Goal: Transaction & Acquisition: Purchase product/service

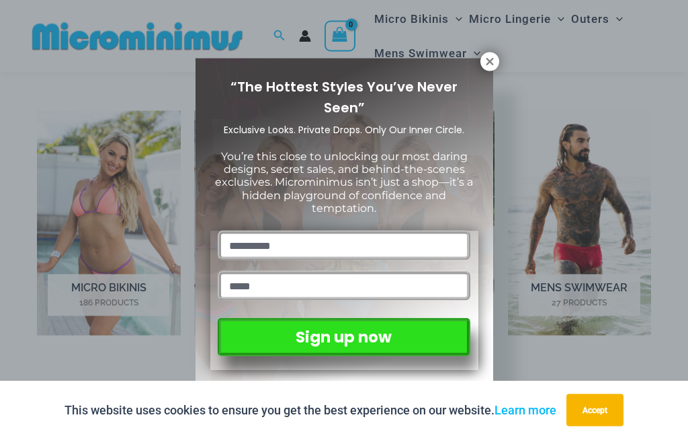
scroll to position [827, 0]
click at [491, 67] on icon at bounding box center [490, 62] width 12 height 12
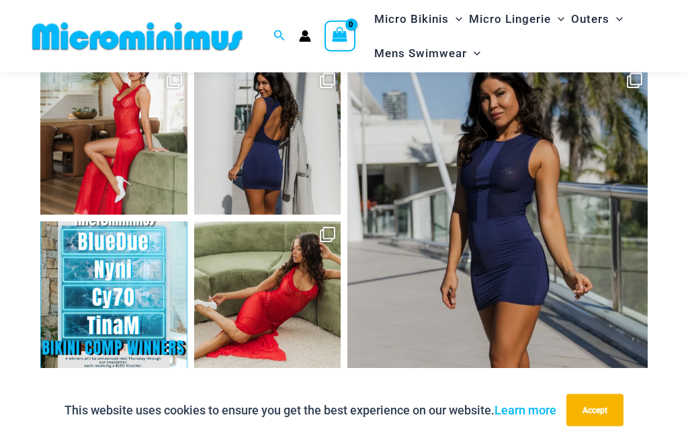
scroll to position [5456, 0]
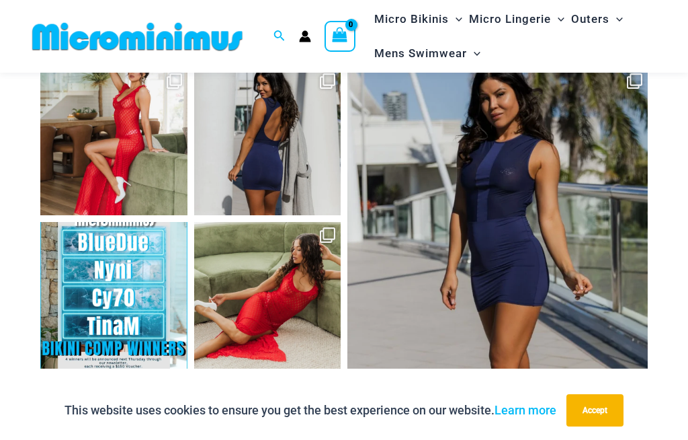
click at [120, 250] on link "Open" at bounding box center [113, 295] width 147 height 147
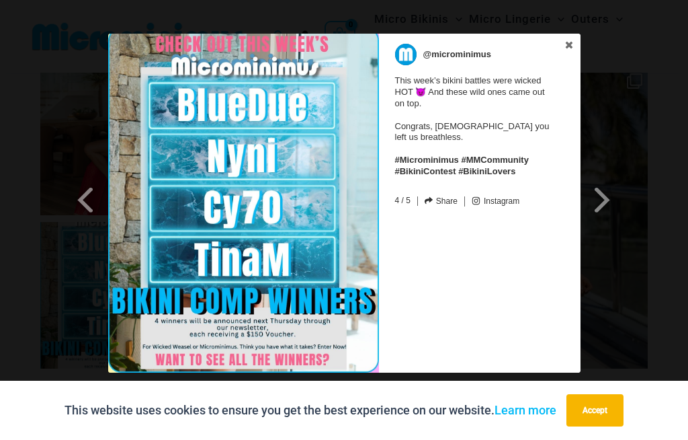
click at [597, 193] on span at bounding box center [602, 199] width 23 height 30
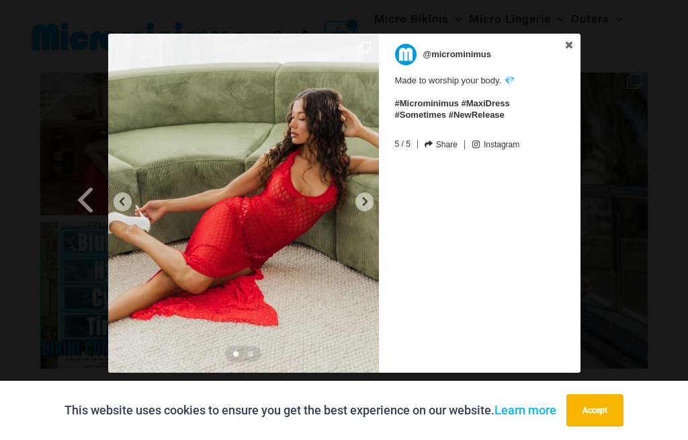
click at [373, 194] on img at bounding box center [243, 203] width 271 height 339
click at [364, 197] on icon at bounding box center [365, 201] width 10 height 10
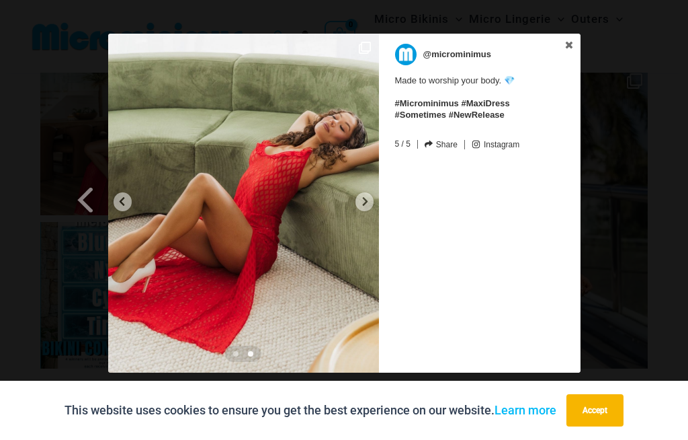
click at [360, 203] on icon at bounding box center [365, 201] width 10 height 10
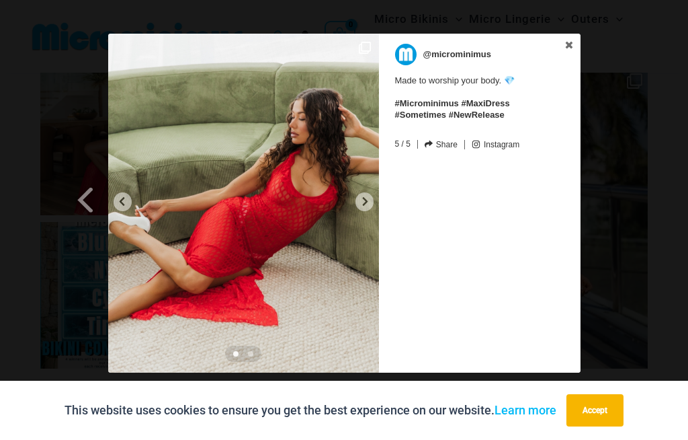
click at [570, 49] on icon at bounding box center [569, 44] width 9 height 9
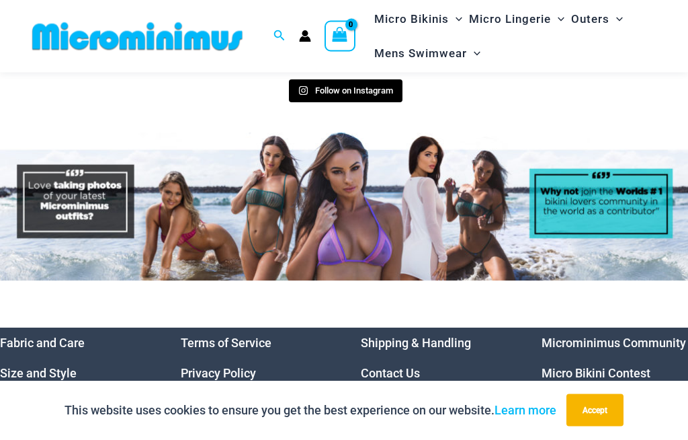
scroll to position [5760, 0]
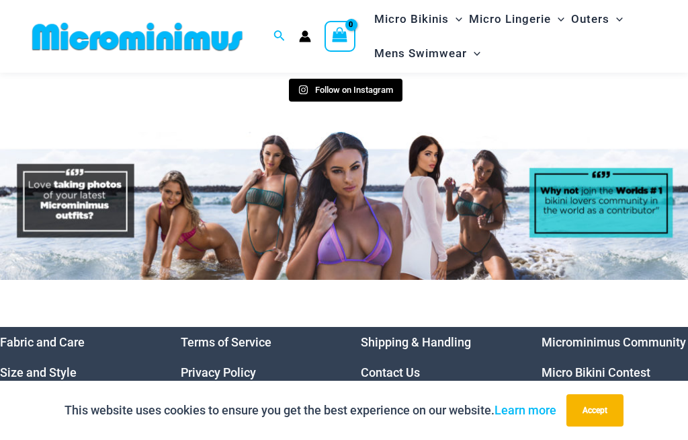
click at [452, 152] on img at bounding box center [344, 206] width 688 height 148
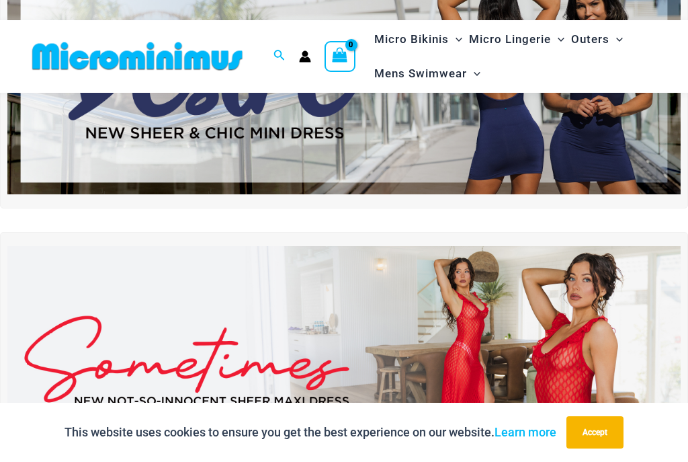
scroll to position [151, 0]
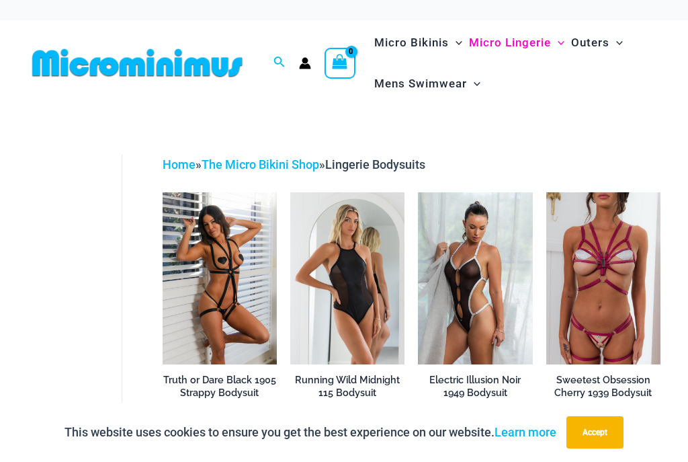
click at [546, 192] on img at bounding box center [546, 192] width 0 height 0
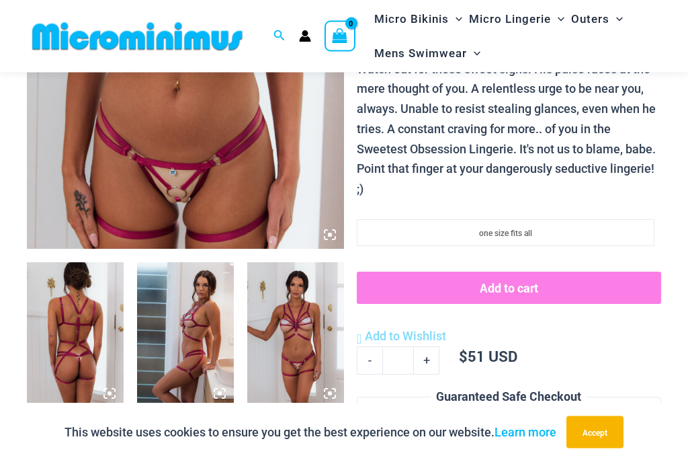
scroll to position [337, 0]
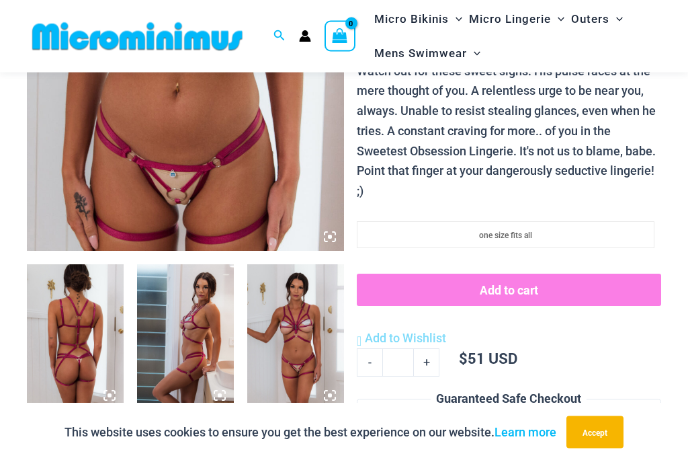
click at [198, 339] on img at bounding box center [185, 337] width 97 height 145
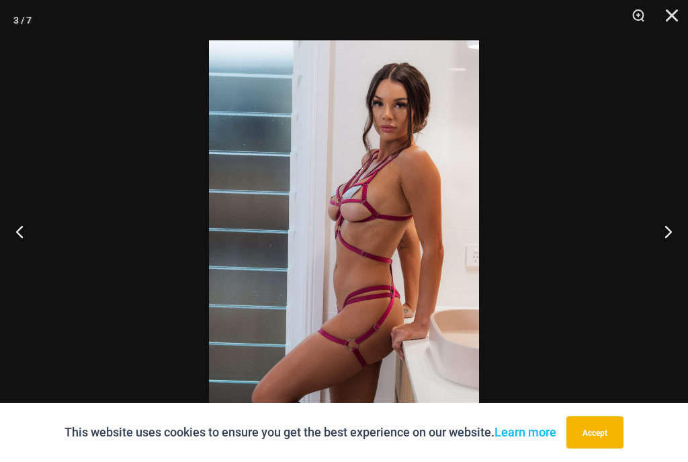
click at [661, 241] on button "Next" at bounding box center [663, 231] width 50 height 67
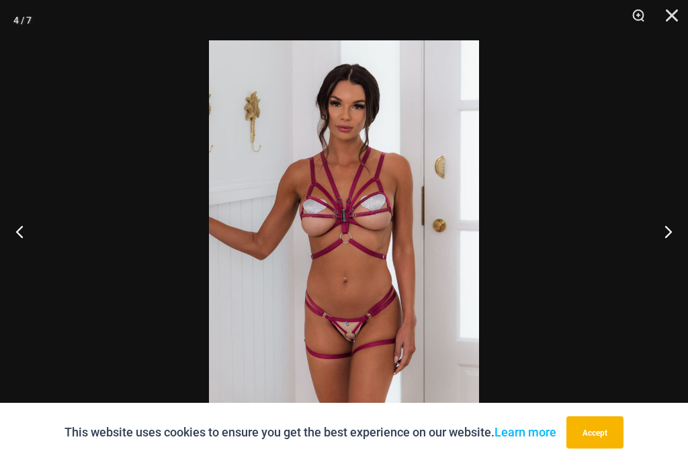
click at [653, 240] on button "Next" at bounding box center [663, 231] width 50 height 67
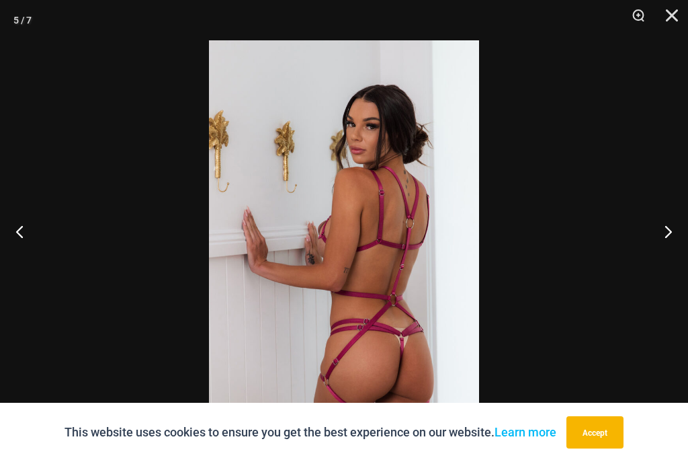
click at [653, 235] on button "Next" at bounding box center [663, 231] width 50 height 67
